Goal: Task Accomplishment & Management: Manage account settings

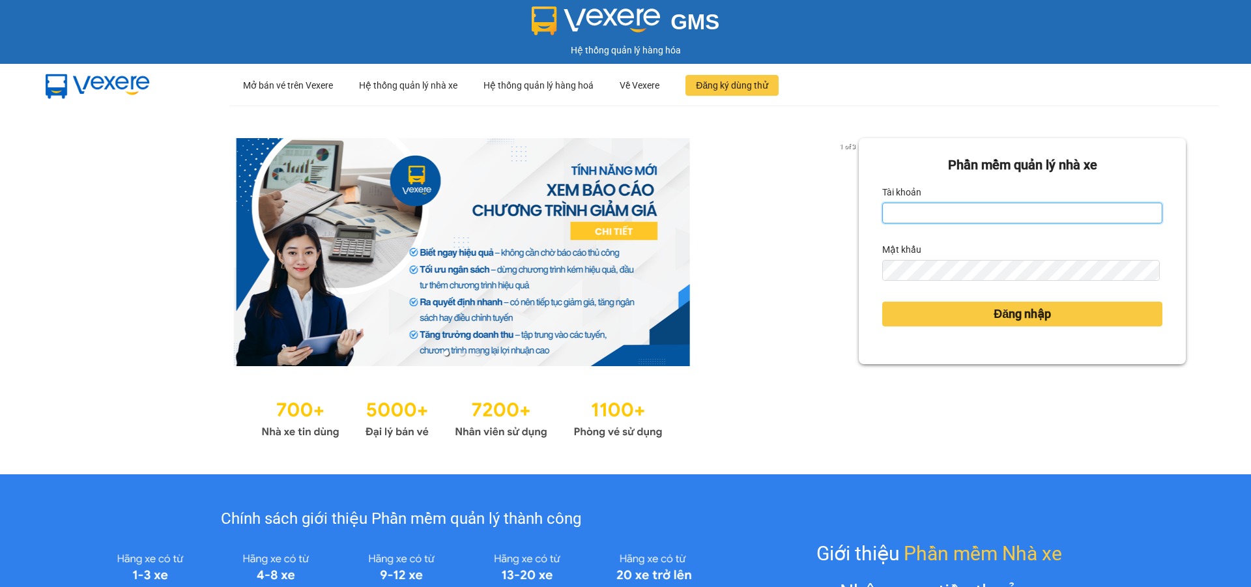
type input "ptha.hhg"
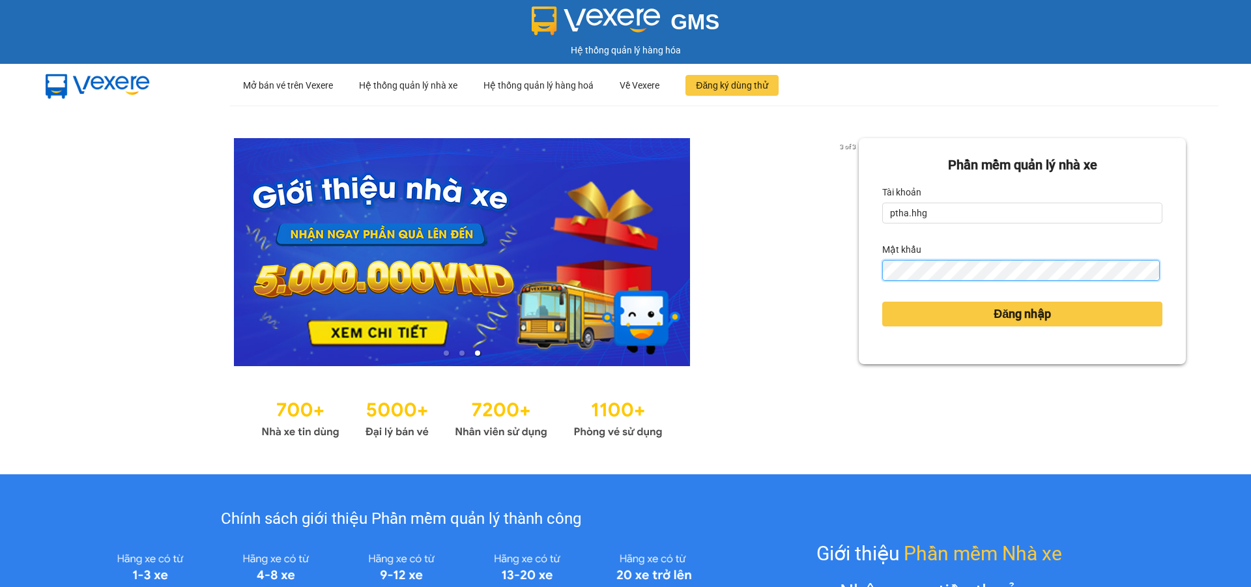
click at [883, 302] on button "Đăng nhập" at bounding box center [1023, 314] width 280 height 25
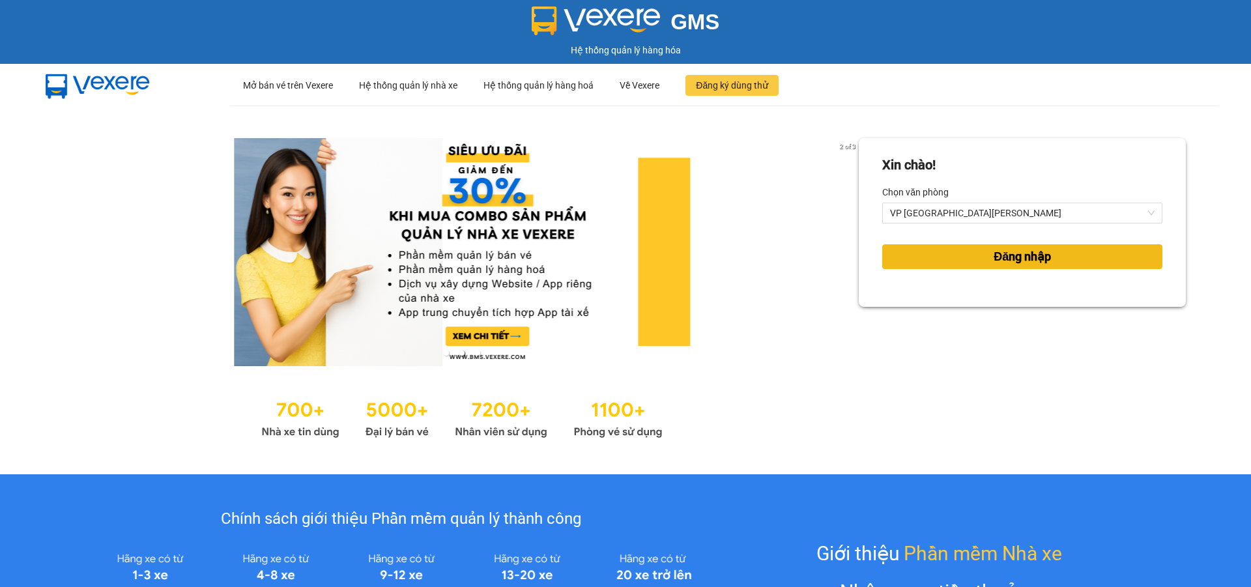
click at [1034, 253] on span "Đăng nhập" at bounding box center [1022, 257] width 57 height 18
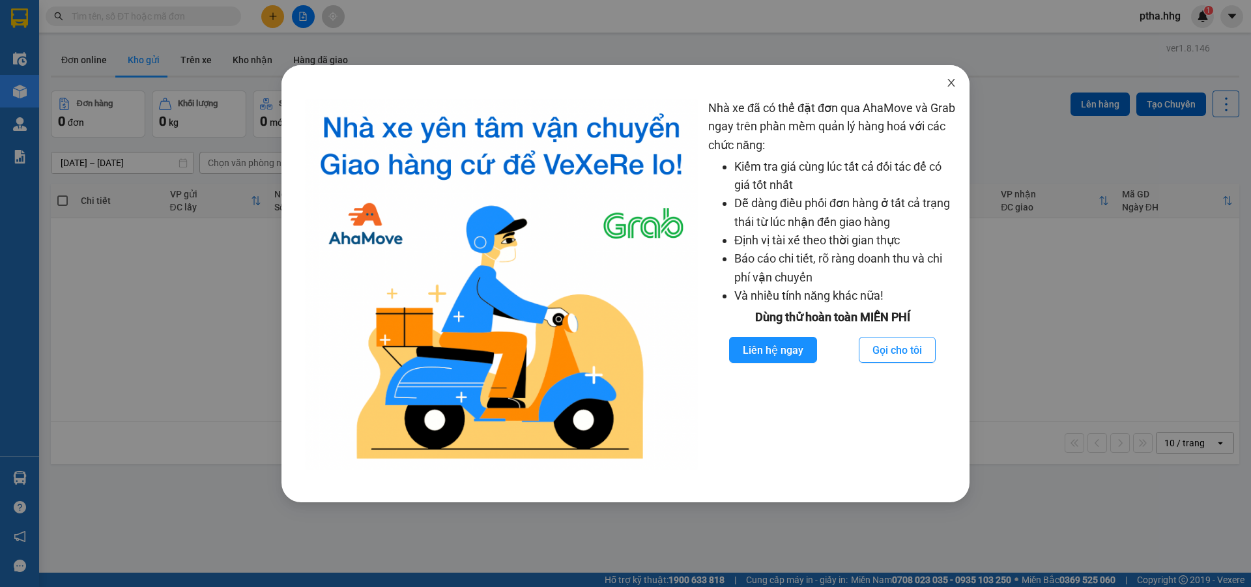
click at [952, 80] on icon "close" at bounding box center [951, 83] width 10 height 10
